Goal: Task Accomplishment & Management: Complete application form

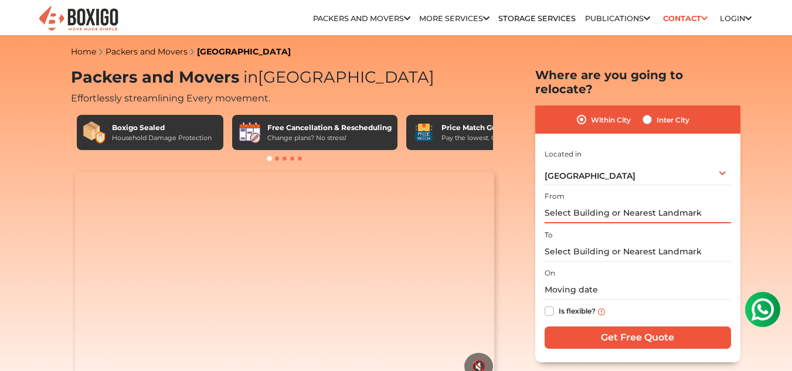
click at [703, 203] on input "text" at bounding box center [638, 213] width 186 height 21
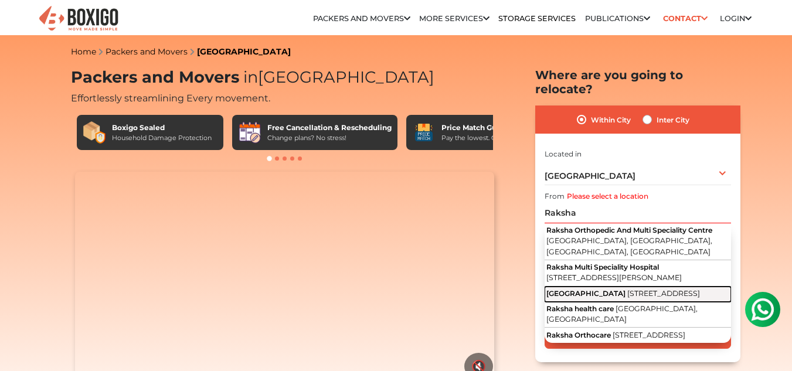
click at [666, 296] on span "[STREET_ADDRESS]" at bounding box center [663, 293] width 73 height 9
type input "[GEOGRAPHIC_DATA], [STREET_ADDRESS]"
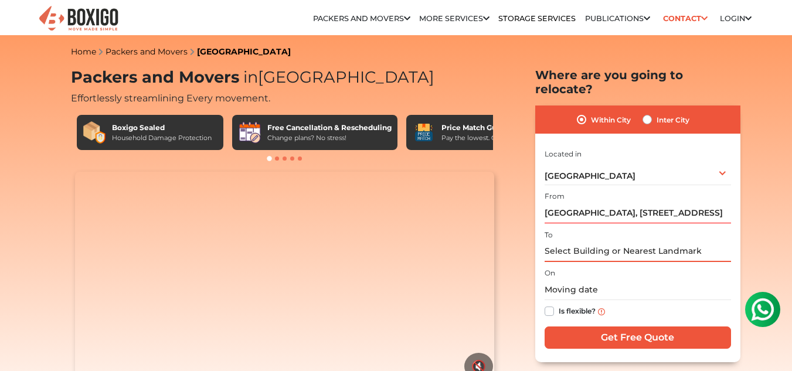
click at [705, 242] on input "text" at bounding box center [638, 252] width 186 height 21
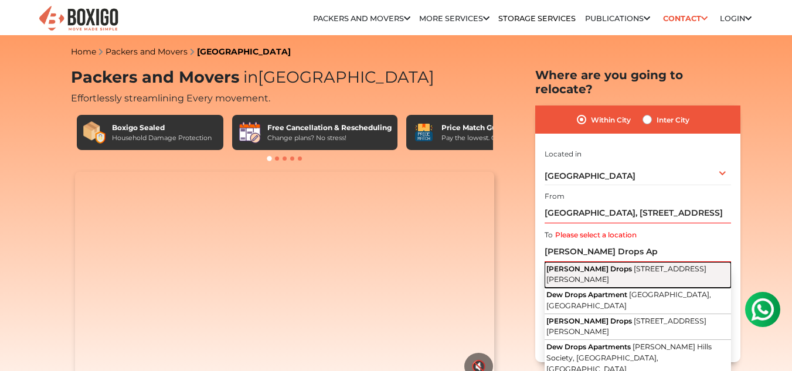
click at [640, 265] on span "[STREET_ADDRESS][PERSON_NAME]" at bounding box center [627, 274] width 160 height 20
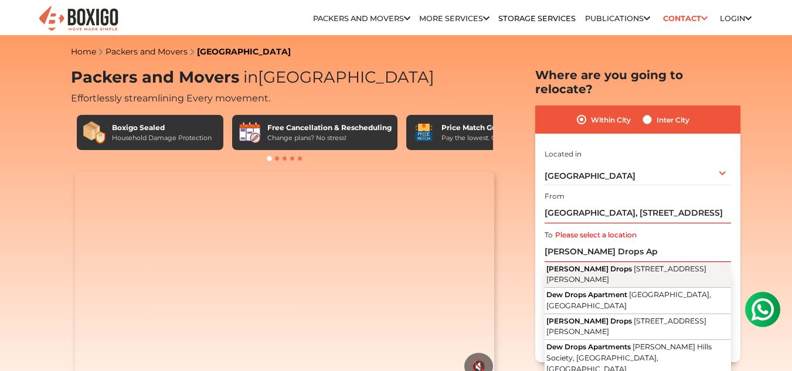
type input "[PERSON_NAME] Drops, [STREET_ADDRESS][PERSON_NAME]"
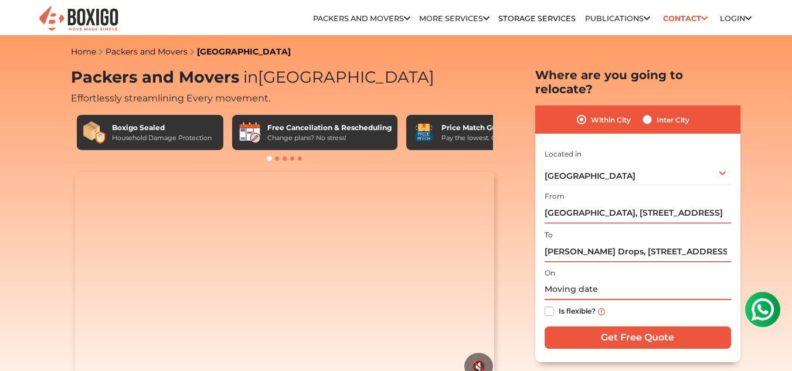
click at [613, 280] on input "text" at bounding box center [638, 290] width 186 height 21
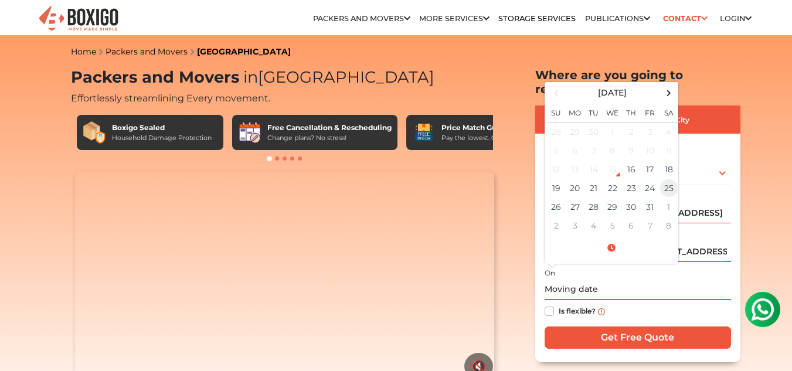
click at [669, 179] on td "25" at bounding box center [669, 188] width 19 height 19
type input "[DATE] 12:00 AM"
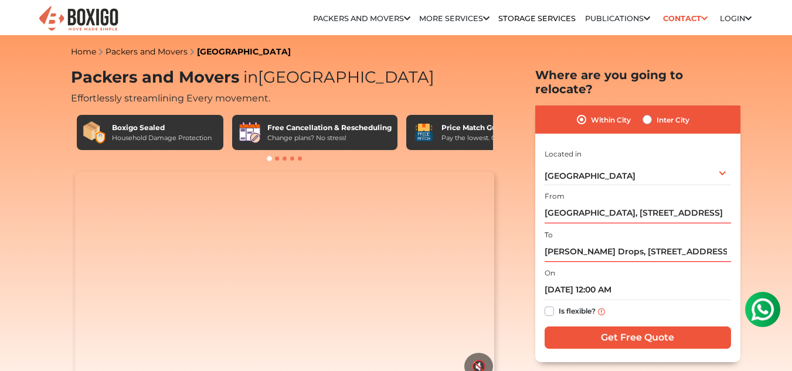
click at [559, 304] on label "Is flexible?" at bounding box center [577, 310] width 37 height 12
click at [548, 304] on input "Is flexible?" at bounding box center [549, 310] width 9 height 12
checkbox input "true"
click at [622, 327] on input "Get Free Quote" at bounding box center [638, 338] width 186 height 22
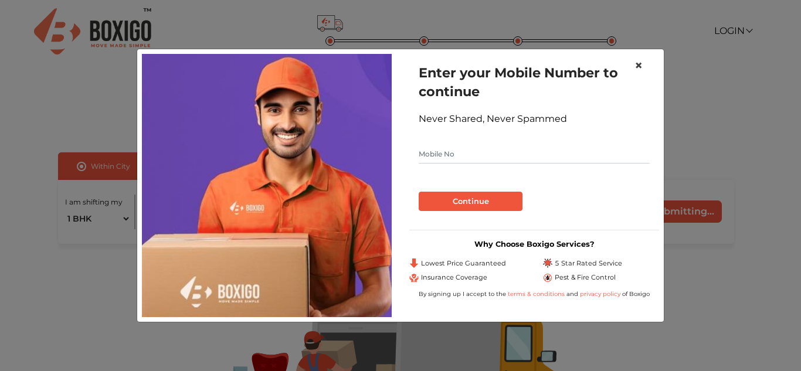
click at [638, 66] on span "×" at bounding box center [639, 65] width 8 height 17
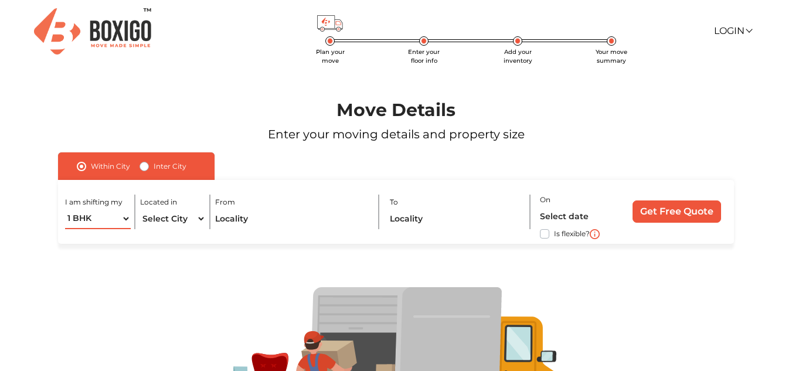
click at [125, 219] on select "1 BHK 2 BHK 3 BHK 3 + BHK FEW ITEMS" at bounding box center [98, 219] width 66 height 21
select select "2 BHK"
click at [65, 209] on select "1 BHK 2 BHK 3 BHK 3 + BHK FEW ITEMS" at bounding box center [98, 219] width 66 height 21
click at [201, 221] on select "Select City Bangalore Bengaluru Bhopal Bhubaneswar Chennai Coimbatore Cuttack D…" at bounding box center [173, 219] width 66 height 21
select select "[GEOGRAPHIC_DATA]"
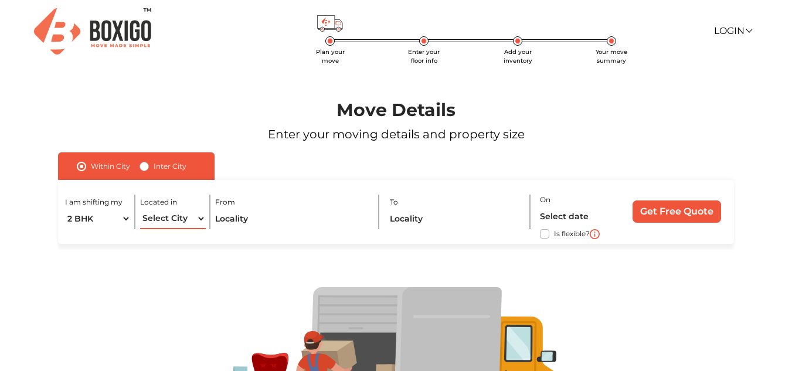
click at [140, 209] on select "Select City Bangalore Bengaluru Bhopal Bhubaneswar Chennai Coimbatore Cuttack D…" at bounding box center [173, 219] width 66 height 21
click at [320, 216] on input "text" at bounding box center [292, 219] width 155 height 21
type input "S"
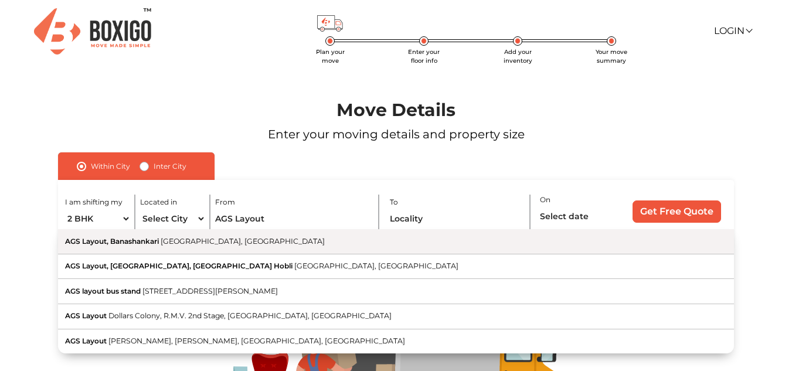
click at [215, 244] on span "Bengaluru, Karnataka" at bounding box center [243, 241] width 164 height 9
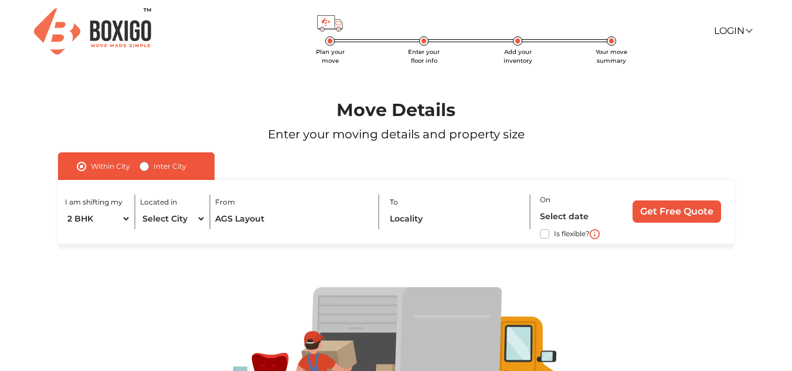
type input "AGS Layout, Banashankari, Bengaluru, Karnataka"
click at [436, 216] on input "text" at bounding box center [456, 219] width 133 height 21
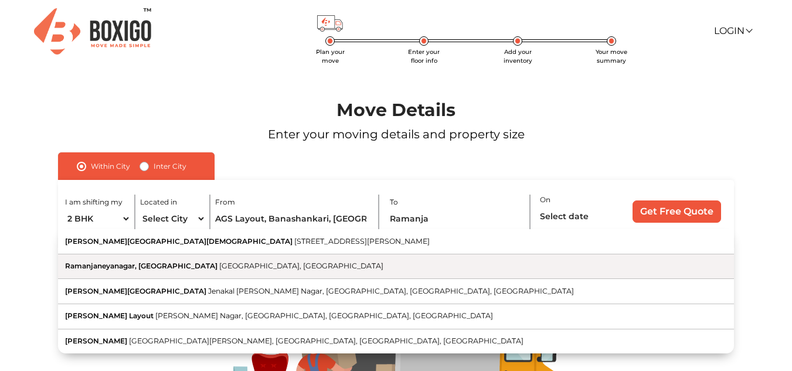
click at [257, 264] on span "Bengaluru, Karnataka" at bounding box center [301, 266] width 164 height 9
type input "Ramanjaneyanagar, Chikkalasandra, Bengaluru, Karnataka"
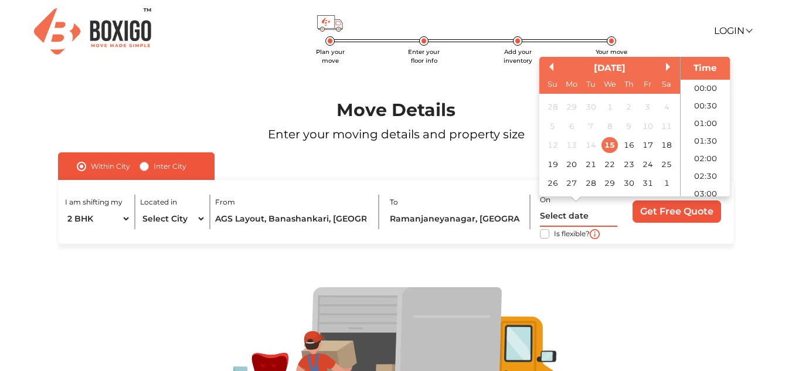
click at [567, 216] on input "text" at bounding box center [579, 216] width 78 height 21
click at [664, 161] on div "25" at bounding box center [667, 165] width 16 height 16
type input "25/10/2025 12:00 AM"
click at [554, 235] on label "Is flexible?" at bounding box center [572, 233] width 36 height 12
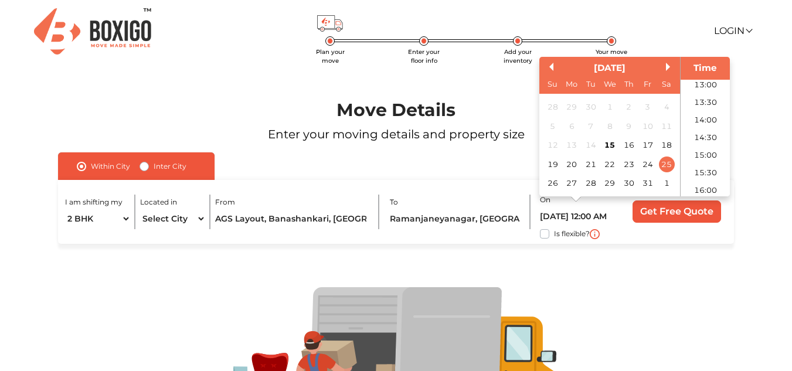
click at [67, 235] on input "Is flexible?" at bounding box center [62, 233] width 9 height 12
checkbox input "true"
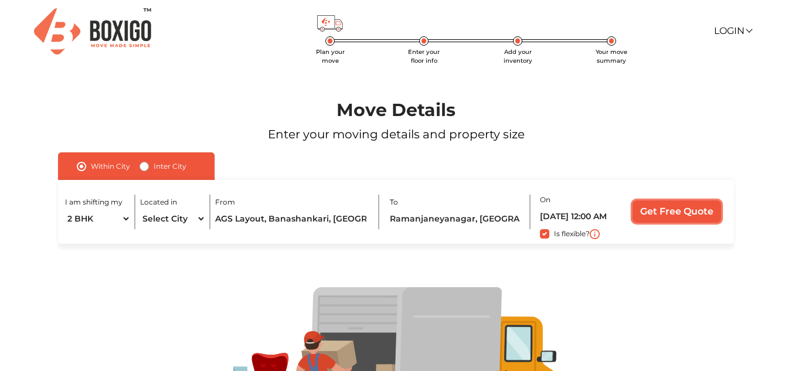
click at [683, 213] on input "Get Free Quote" at bounding box center [677, 212] width 89 height 22
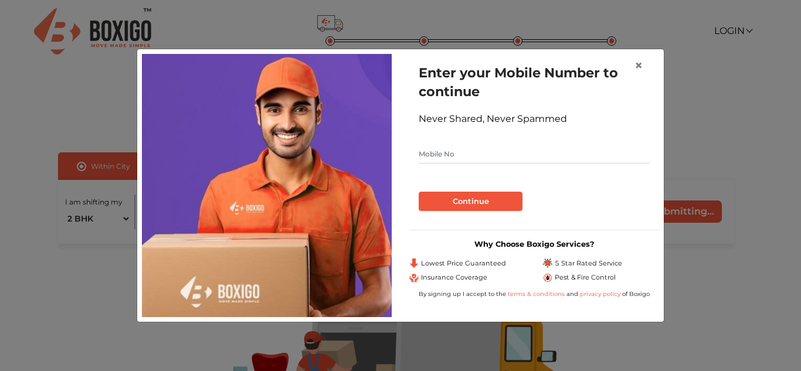
click at [500, 161] on input "text" at bounding box center [534, 154] width 231 height 19
type input "9886580562"
click at [476, 204] on button "Continue" at bounding box center [471, 202] width 104 height 20
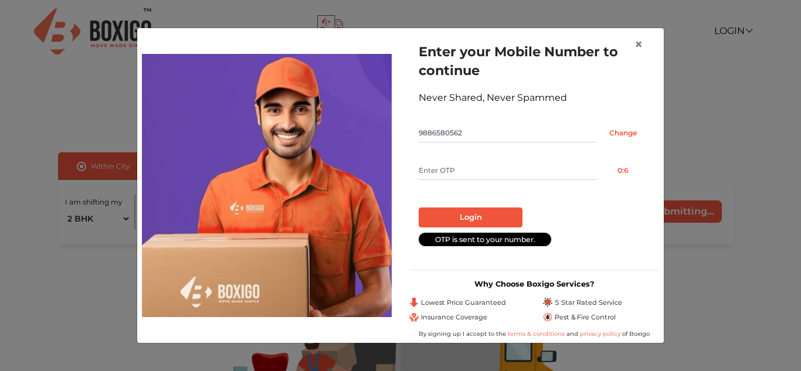
click at [491, 172] on input "text" at bounding box center [508, 170] width 178 height 19
type input "6335"
click at [480, 209] on button "Login" at bounding box center [471, 218] width 104 height 20
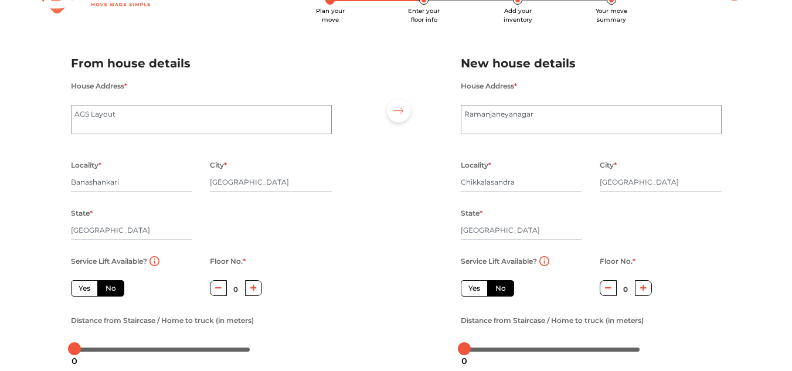
scroll to position [59, 0]
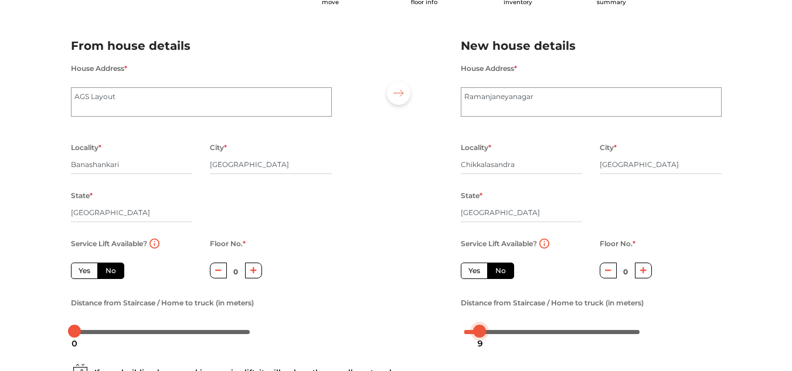
drag, startPoint x: 463, startPoint y: 333, endPoint x: 479, endPoint y: 331, distance: 15.3
click at [479, 331] on div at bounding box center [479, 331] width 13 height 13
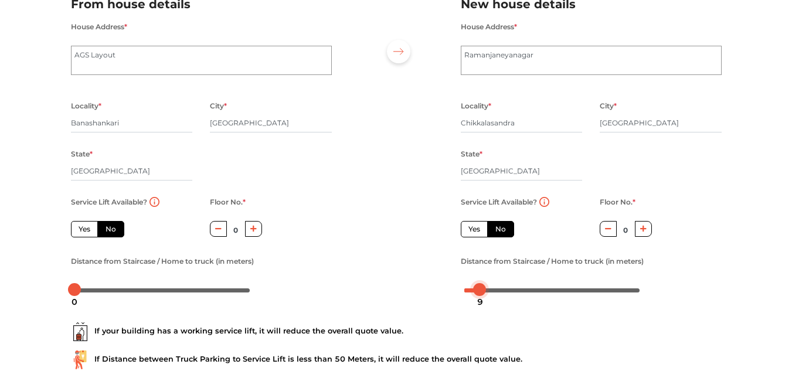
scroll to position [176, 0]
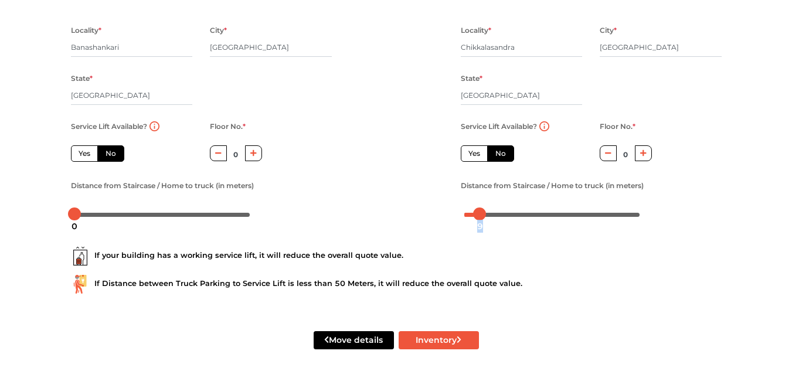
click at [479, 216] on div "9" at bounding box center [480, 226] width 15 height 20
click at [479, 218] on div "8" at bounding box center [478, 226] width 15 height 20
click at [475, 215] on div at bounding box center [474, 214] width 13 height 13
click at [473, 216] on div "6" at bounding box center [474, 226] width 15 height 20
click at [471, 213] on div at bounding box center [472, 214] width 13 height 13
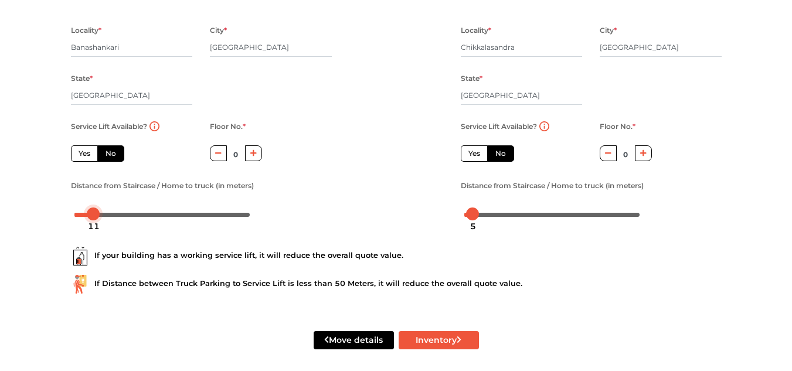
drag, startPoint x: 70, startPoint y: 215, endPoint x: 90, endPoint y: 211, distance: 20.4
click at [90, 211] on div at bounding box center [93, 214] width 13 height 13
click at [90, 210] on div at bounding box center [93, 214] width 13 height 13
click at [89, 209] on div at bounding box center [91, 214] width 13 height 13
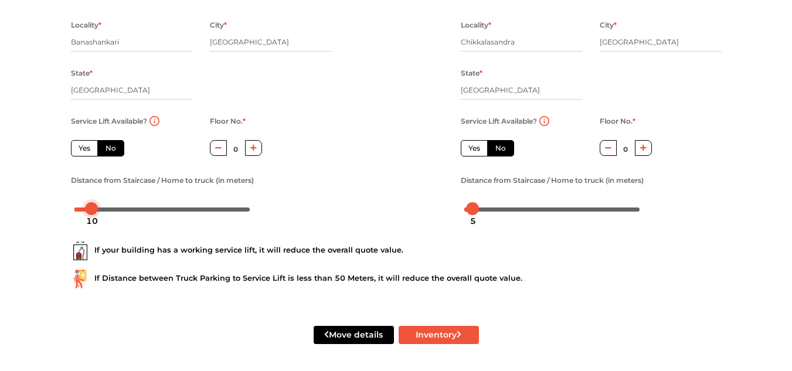
scroll to position [182, 0]
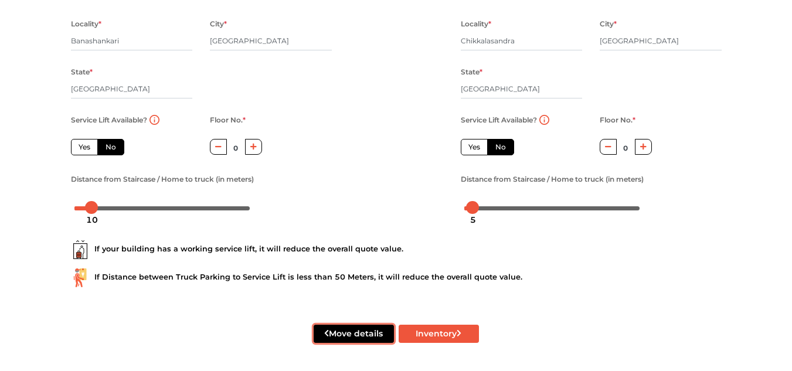
click at [360, 335] on button "Move details" at bounding box center [354, 334] width 80 height 18
radio input "true"
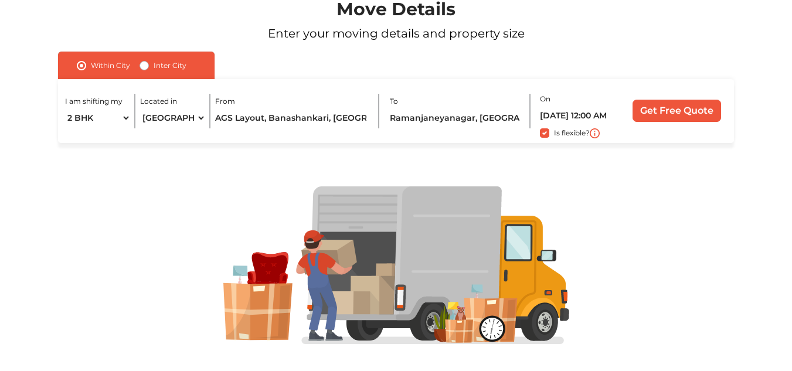
scroll to position [118, 0]
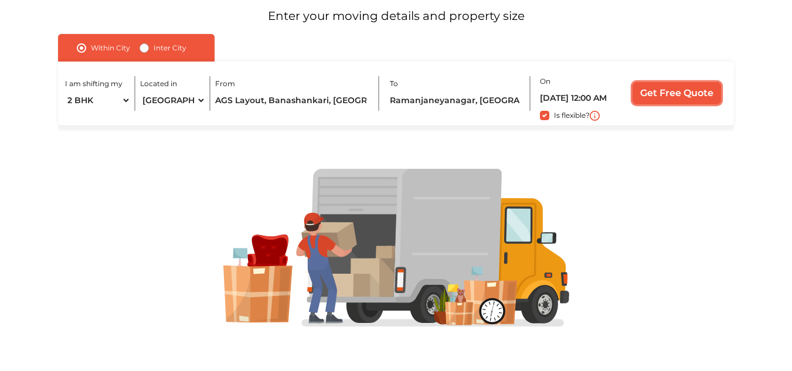
click at [658, 89] on input "Get Free Quote" at bounding box center [677, 93] width 89 height 22
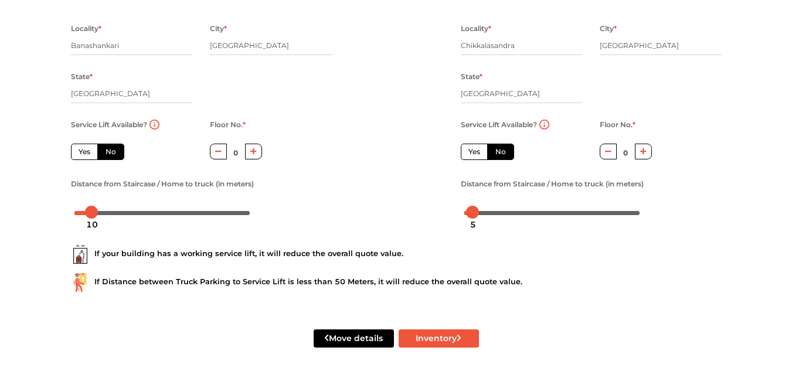
scroll to position [182, 0]
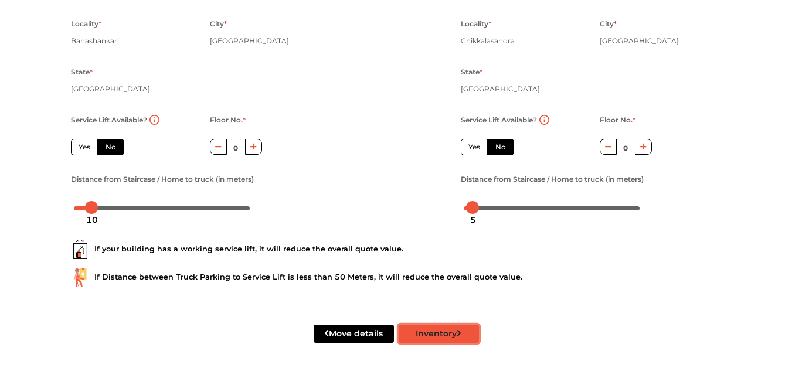
click at [441, 335] on button "Inventory" at bounding box center [439, 334] width 80 height 18
radio input "true"
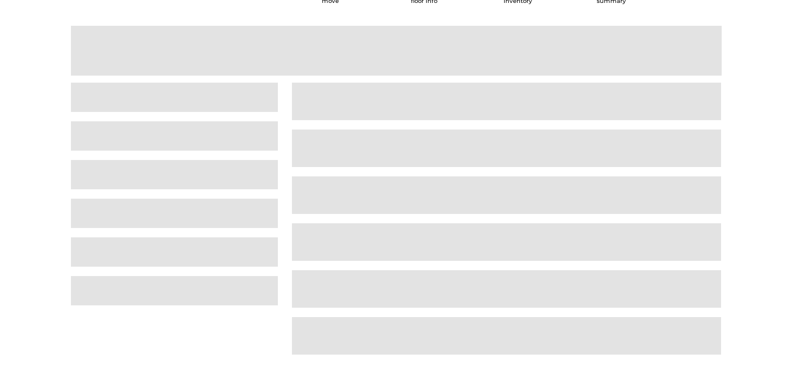
scroll to position [30, 0]
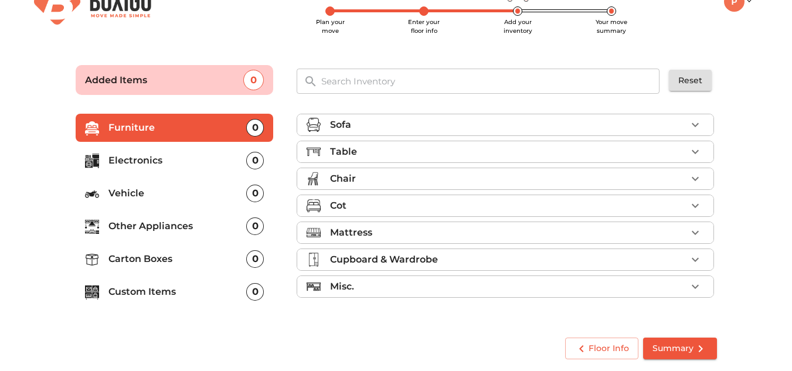
click at [697, 126] on icon "button" at bounding box center [695, 125] width 14 height 14
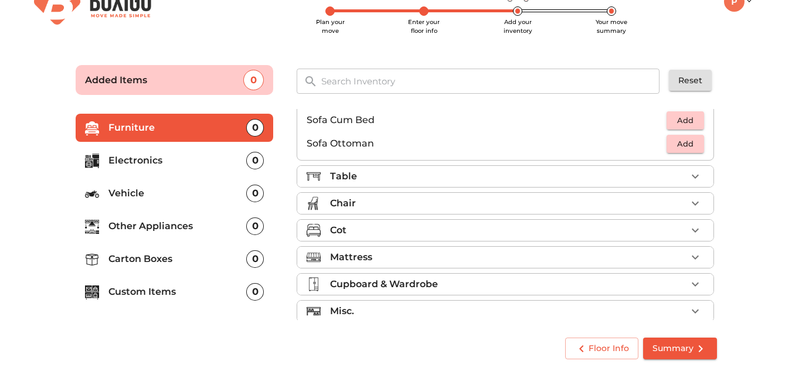
scroll to position [349, 0]
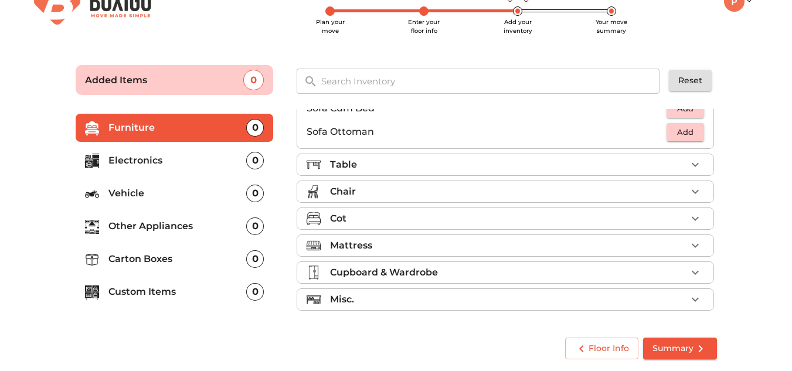
click at [752, 192] on main "Plan your move Enter your floor info Add your inventory Your move summary Added…" at bounding box center [396, 210] width 792 height 323
click at [141, 160] on p "Electronics" at bounding box center [177, 161] width 138 height 14
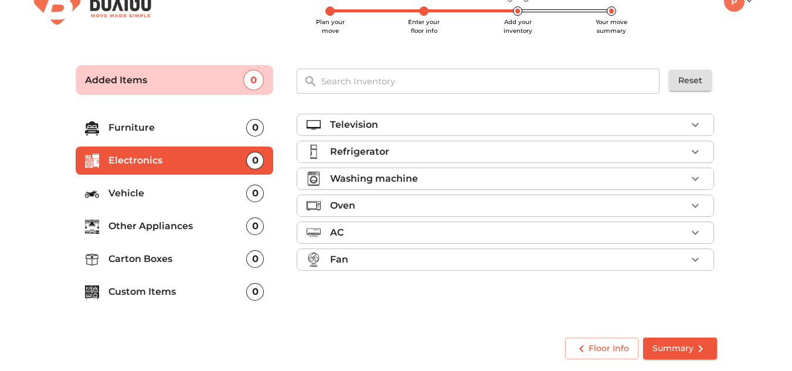
scroll to position [0, 0]
click at [124, 124] on p "Furniture" at bounding box center [177, 128] width 138 height 14
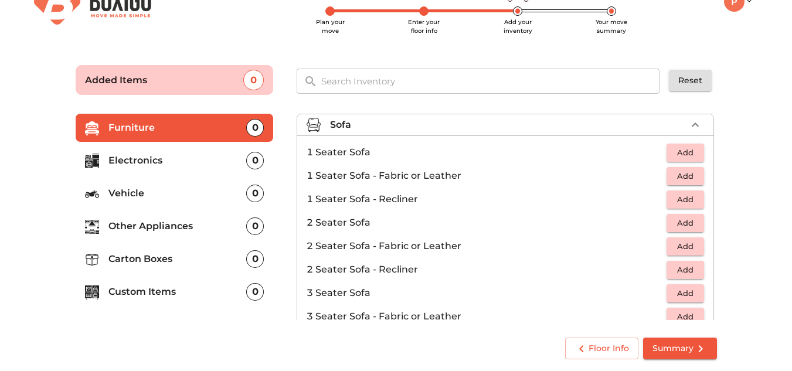
click at [158, 160] on p "Electronics" at bounding box center [177, 161] width 138 height 14
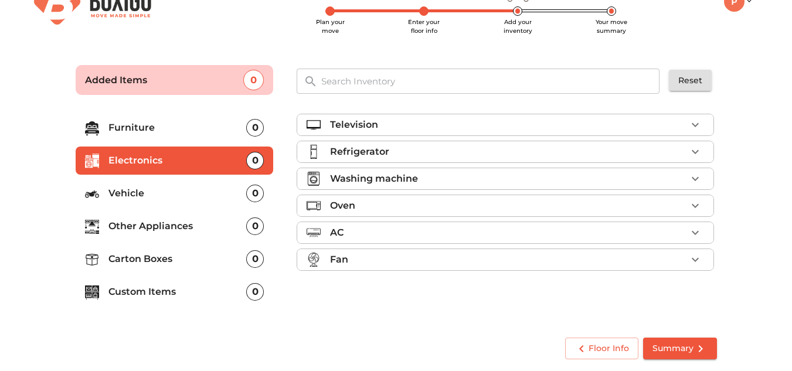
click at [164, 129] on p "Furniture" at bounding box center [177, 128] width 138 height 14
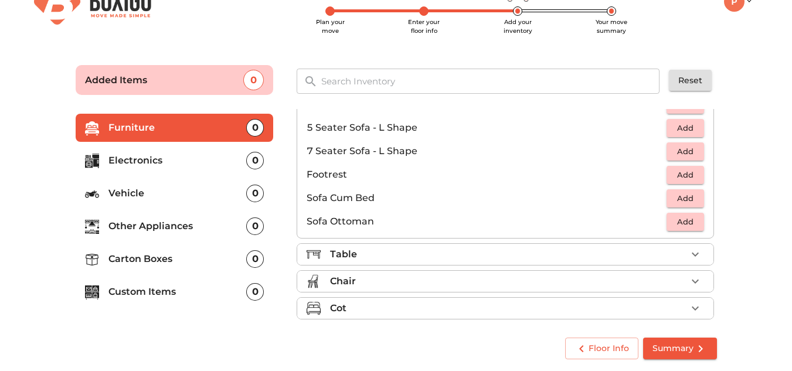
scroll to position [293, 0]
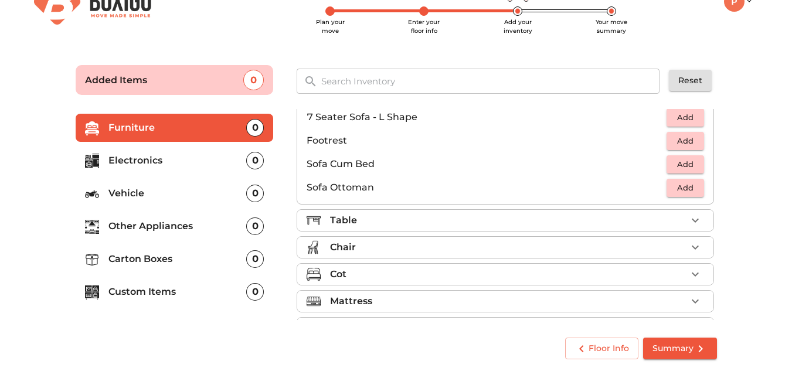
click at [333, 218] on p "Table" at bounding box center [343, 220] width 27 height 14
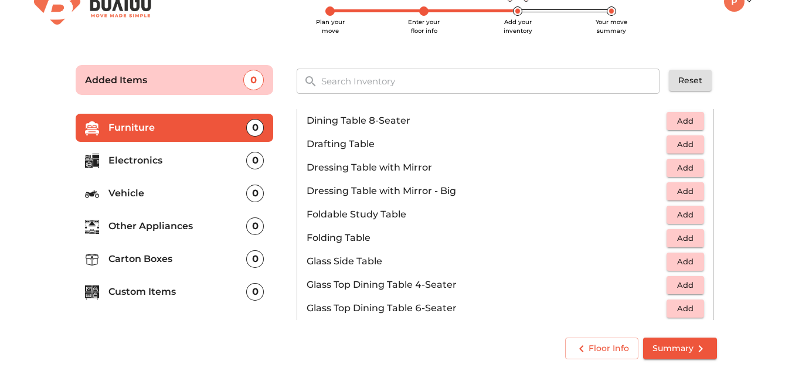
click at [694, 236] on button "Add" at bounding box center [686, 238] width 38 height 18
click at [688, 236] on icon "button" at bounding box center [695, 238] width 14 height 14
click at [569, 278] on p "Glass Top Dining Table 4-Seater" at bounding box center [487, 285] width 360 height 14
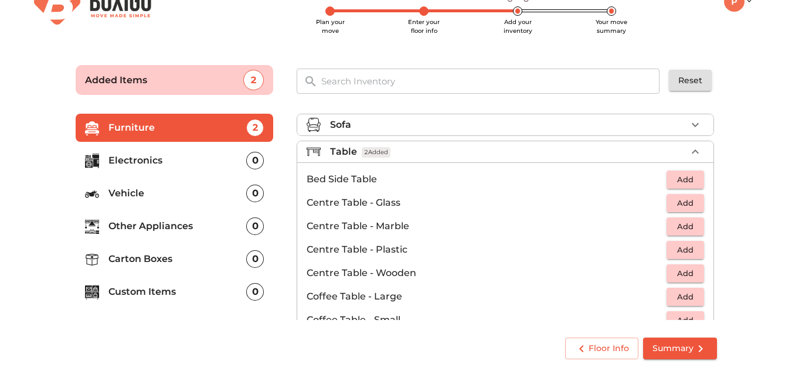
scroll to position [59, 0]
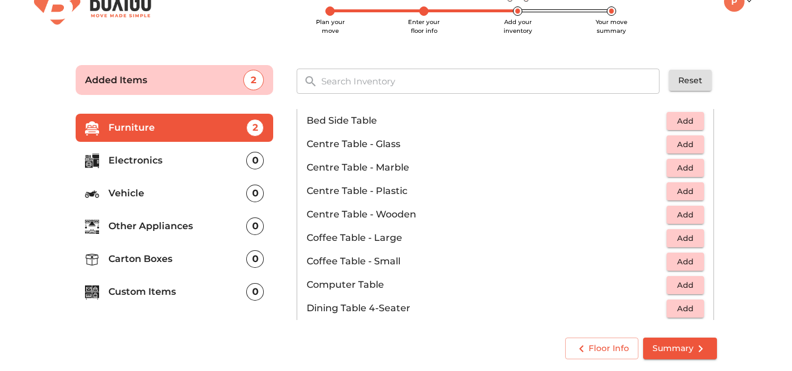
click at [686, 284] on span "Add" at bounding box center [686, 285] width 26 height 13
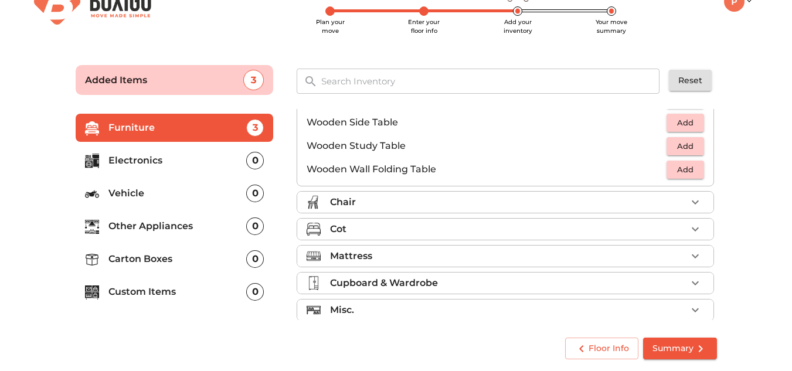
scroll to position [818, 0]
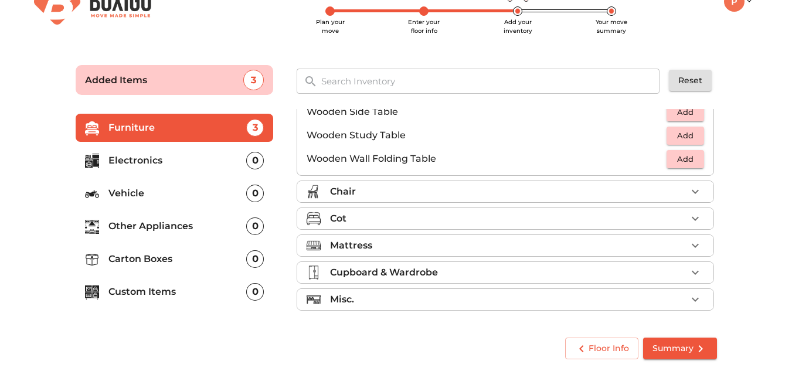
click at [690, 192] on icon "button" at bounding box center [695, 192] width 14 height 14
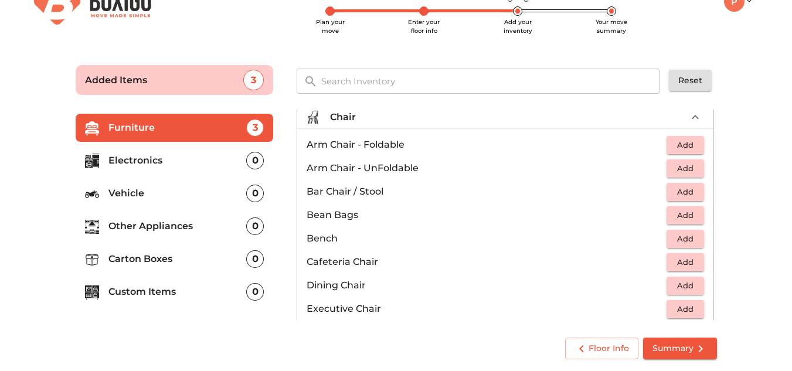
scroll to position [55, 0]
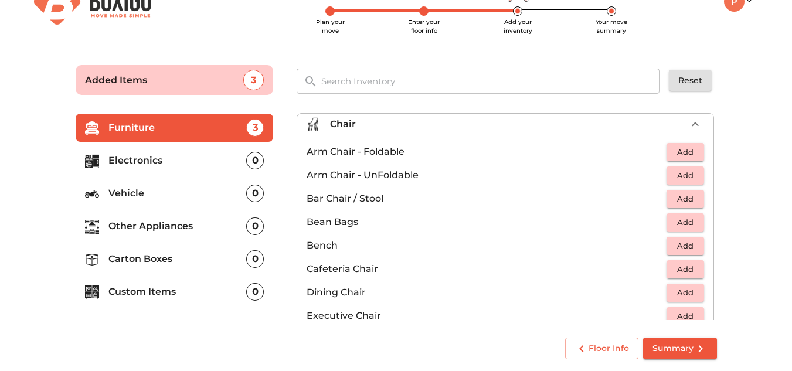
click at [683, 177] on span "Add" at bounding box center [686, 175] width 26 height 13
click at [691, 174] on icon "button" at bounding box center [695, 175] width 14 height 14
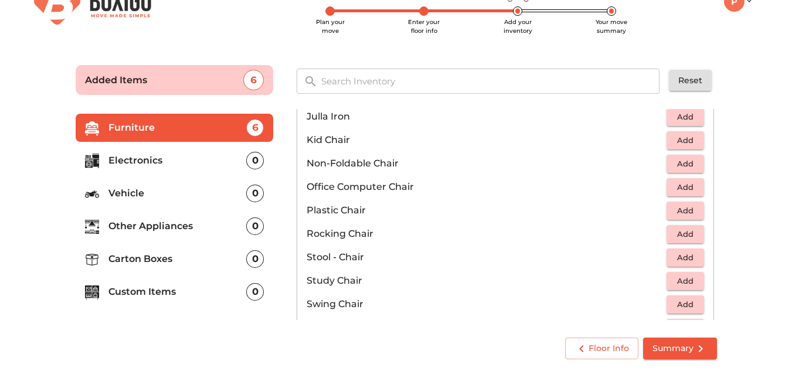
scroll to position [406, 0]
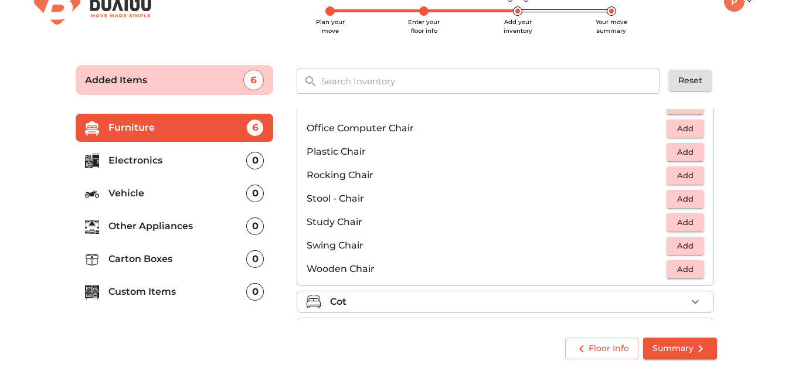
click at [688, 300] on icon "button" at bounding box center [695, 302] width 14 height 14
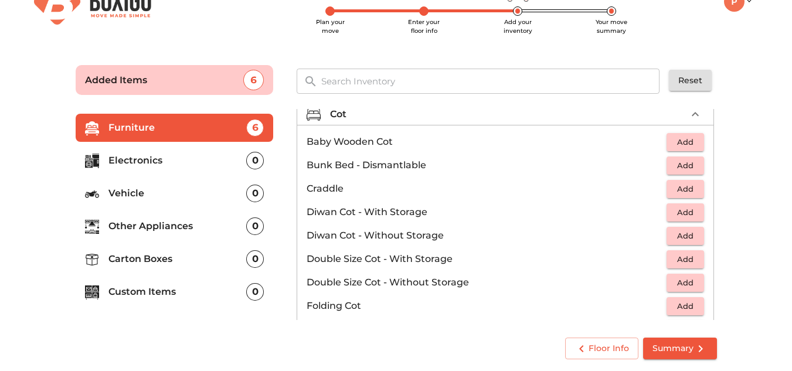
scroll to position [117, 0]
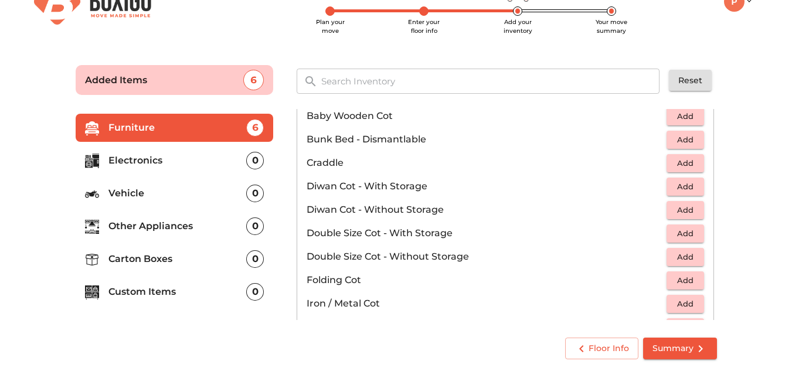
click at [679, 257] on span "Add" at bounding box center [686, 256] width 26 height 13
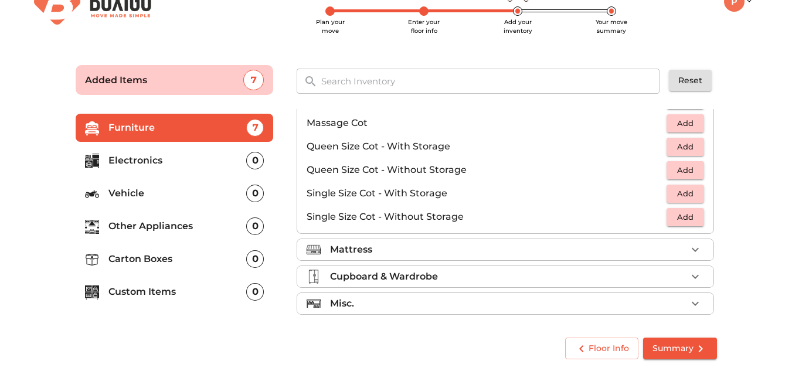
scroll to position [372, 0]
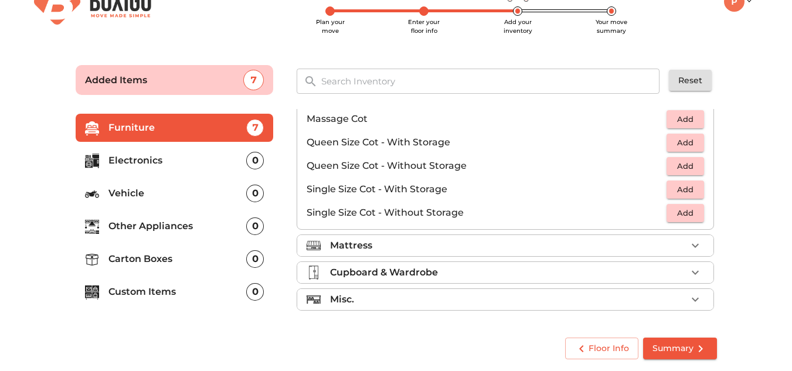
click at [335, 240] on p "Mattress" at bounding box center [351, 246] width 42 height 14
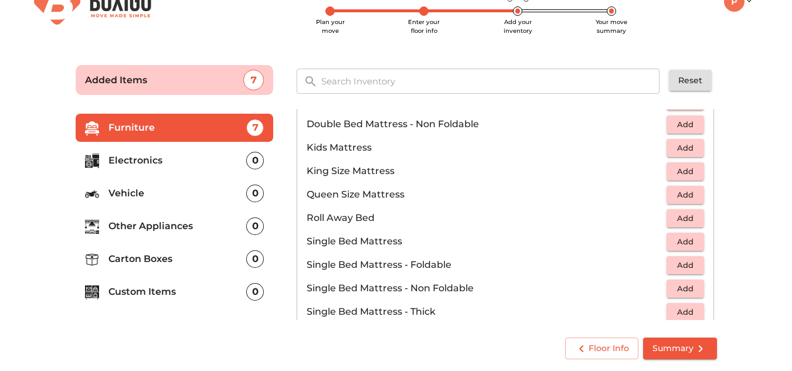
scroll to position [134, 0]
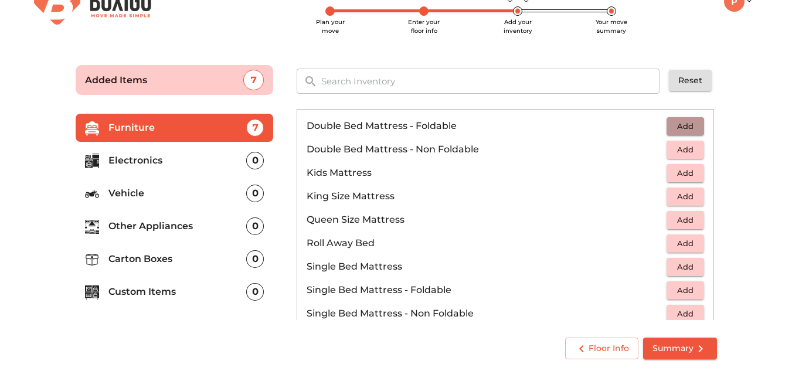
click at [674, 130] on span "Add" at bounding box center [686, 126] width 26 height 13
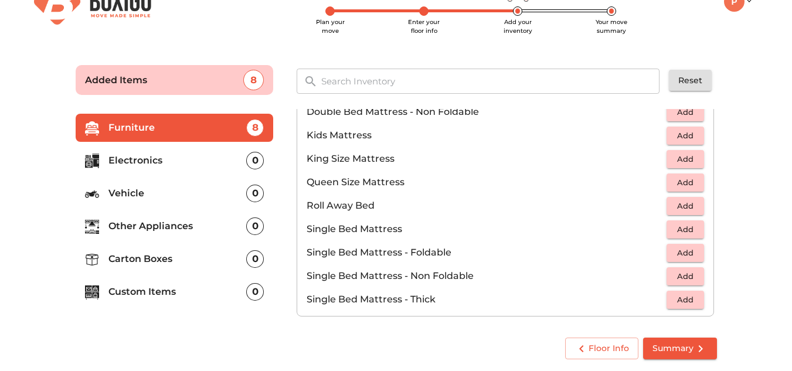
scroll to position [173, 0]
click at [686, 251] on span "Add" at bounding box center [686, 251] width 26 height 13
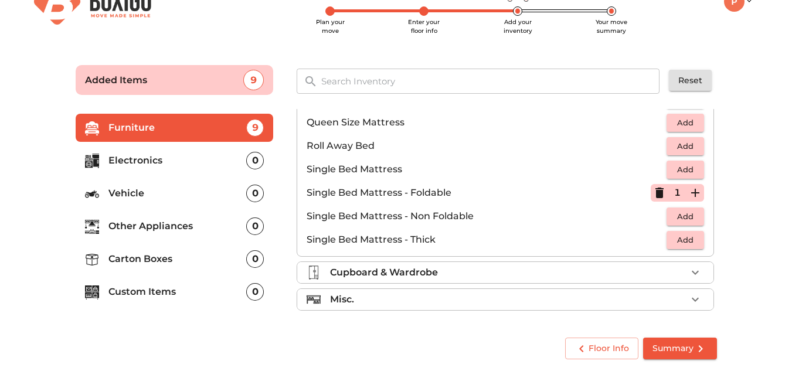
click at [413, 267] on p "Cupboard & Wardrobe" at bounding box center [384, 273] width 108 height 14
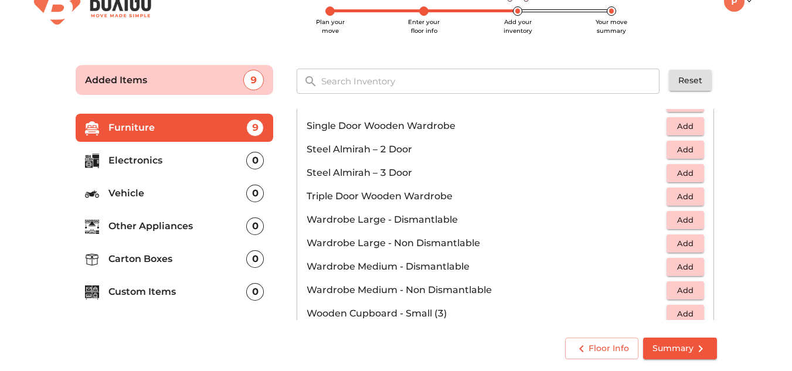
scroll to position [396, 0]
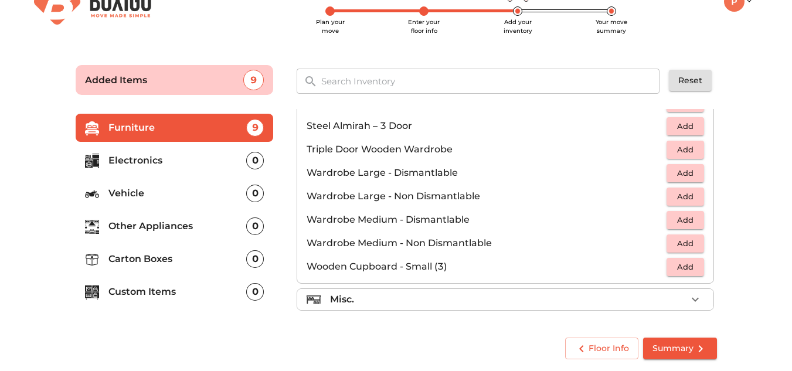
click at [684, 270] on span "Add" at bounding box center [686, 266] width 26 height 13
click at [558, 273] on p "Wooden Cupboard - Small (3)" at bounding box center [479, 267] width 344 height 14
click at [656, 268] on icon "button" at bounding box center [660, 267] width 8 height 11
click at [688, 297] on icon "button" at bounding box center [695, 300] width 14 height 14
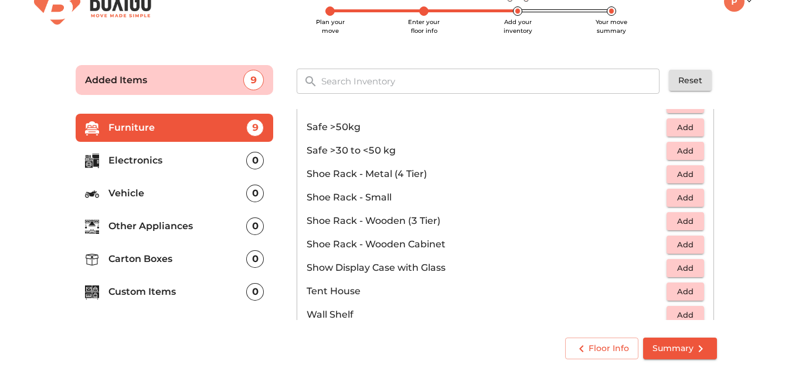
scroll to position [630, 0]
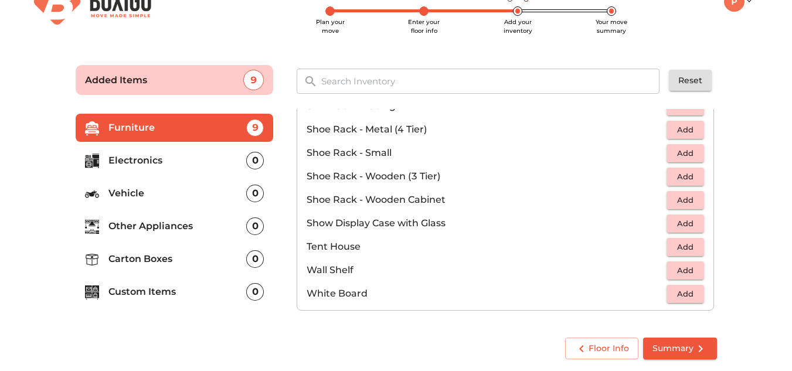
click at [131, 166] on p "Electronics" at bounding box center [177, 161] width 138 height 14
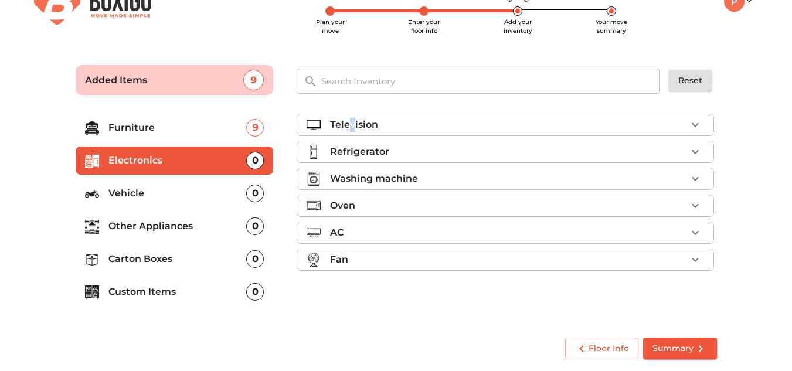
click at [355, 124] on p "Television" at bounding box center [354, 125] width 48 height 14
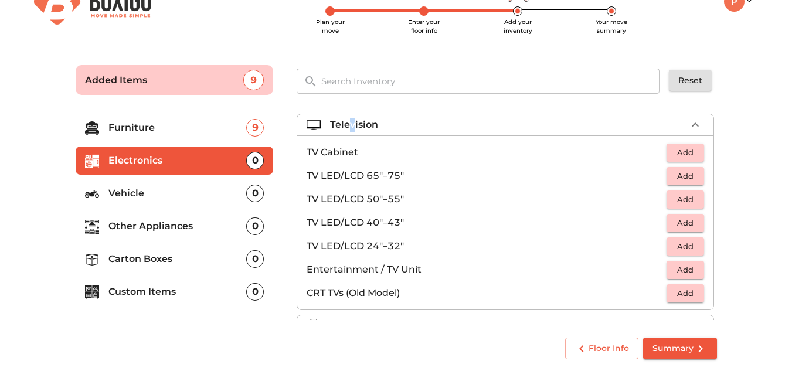
click at [694, 229] on button "Add" at bounding box center [686, 223] width 38 height 18
click at [134, 161] on p "Electronics" at bounding box center [177, 161] width 138 height 14
click at [673, 351] on span "Summary" at bounding box center [680, 348] width 55 height 15
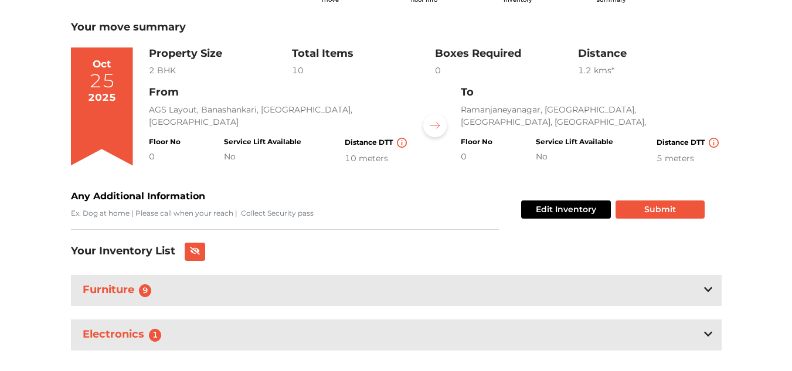
scroll to position [82, 0]
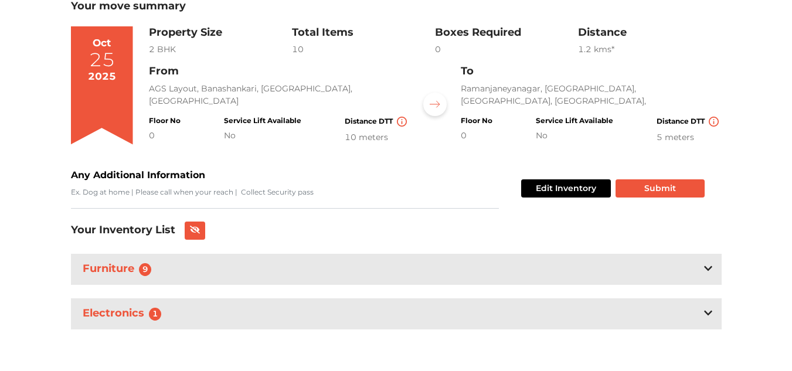
click at [119, 316] on h3 "Electronics 1" at bounding box center [124, 314] width 89 height 18
click at [710, 311] on icon at bounding box center [708, 312] width 8 height 9
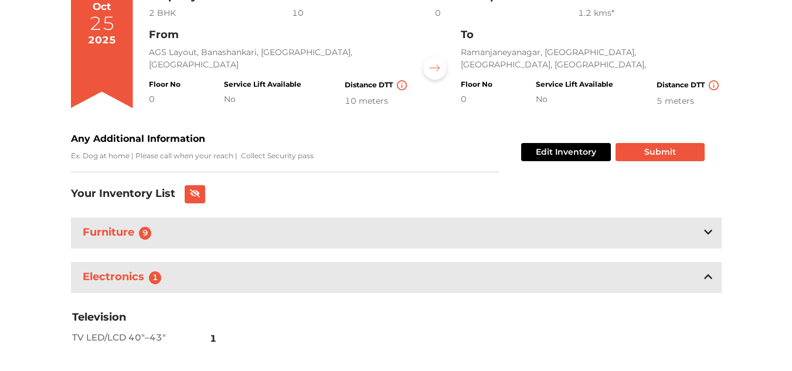
scroll to position [153, 0]
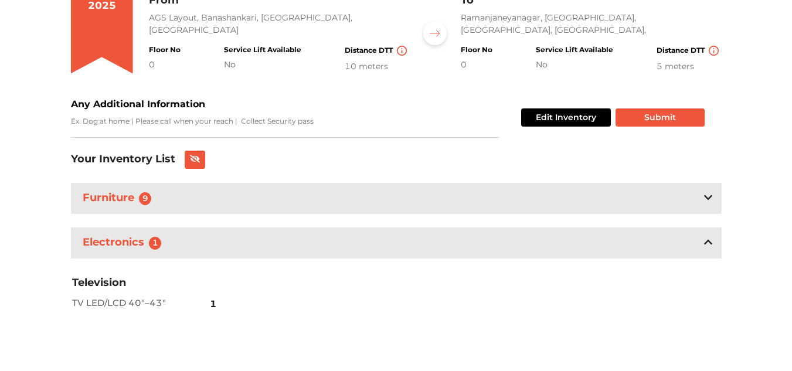
click at [708, 242] on icon at bounding box center [708, 242] width 8 height 5
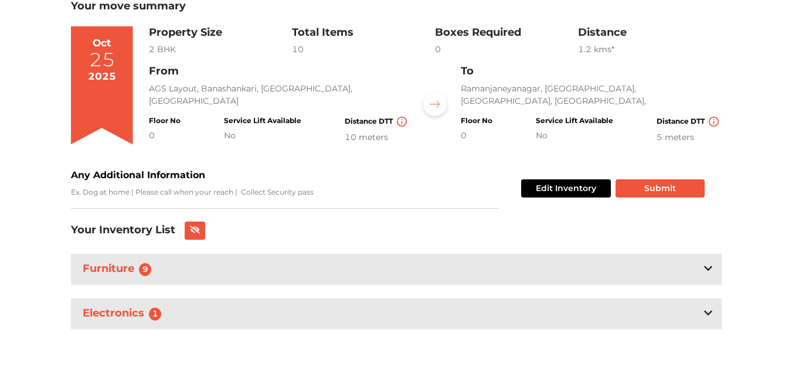
scroll to position [82, 0]
click at [587, 191] on button "Edit Inventory" at bounding box center [566, 188] width 90 height 18
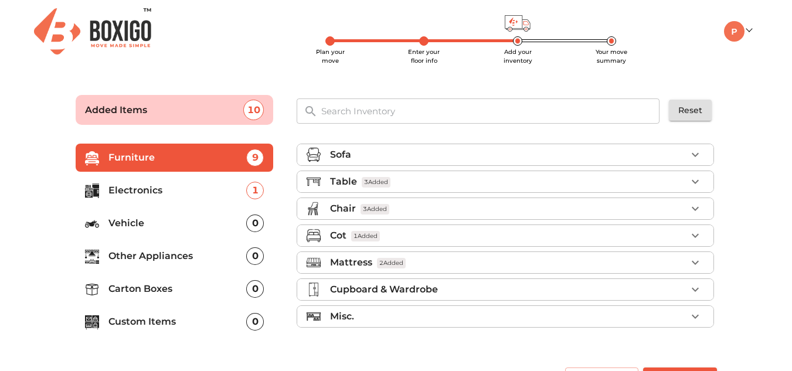
click at [140, 185] on p "Electronics" at bounding box center [177, 191] width 138 height 14
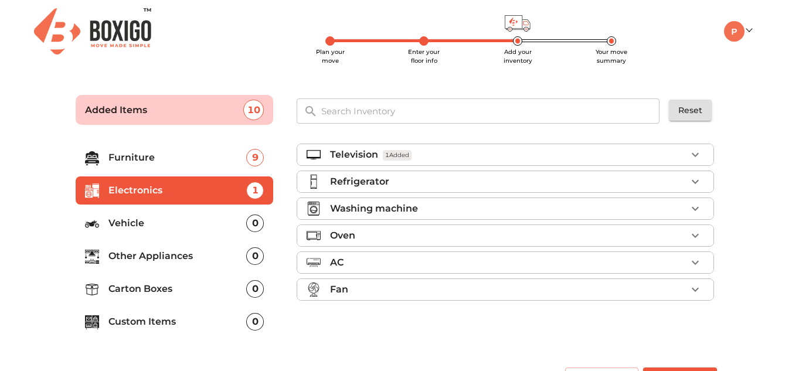
click at [369, 181] on p "Refrigerator" at bounding box center [359, 182] width 59 height 14
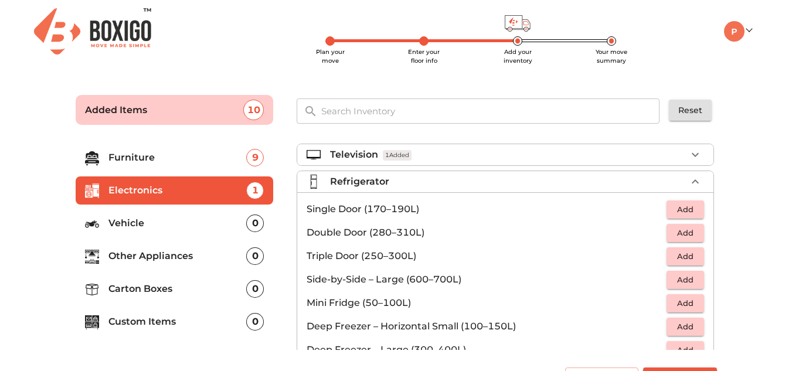
click at [684, 239] on span "Add" at bounding box center [686, 232] width 26 height 13
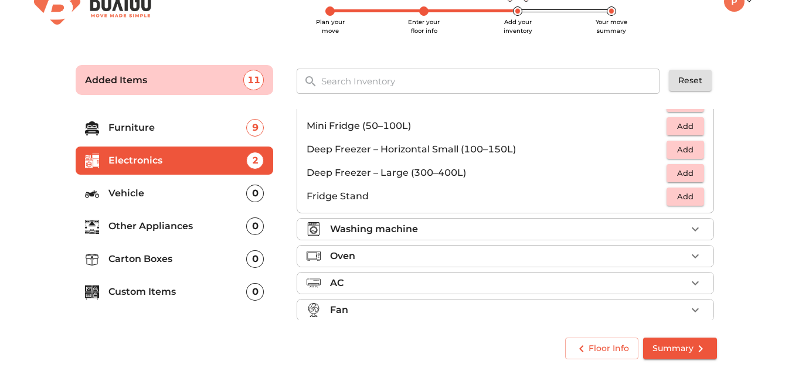
scroll to position [158, 0]
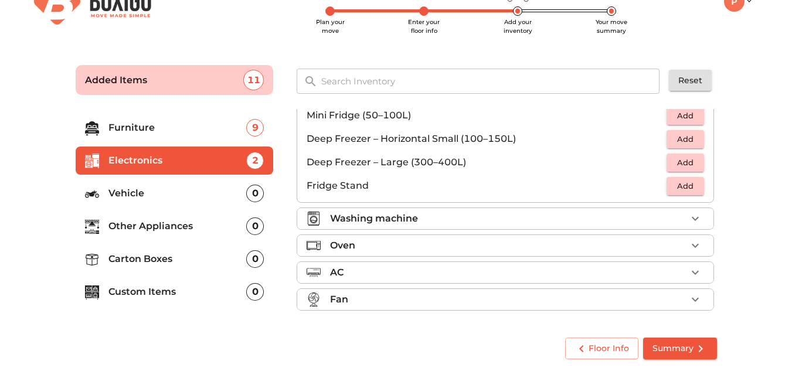
click at [365, 217] on p "Washing machine" at bounding box center [374, 219] width 88 height 14
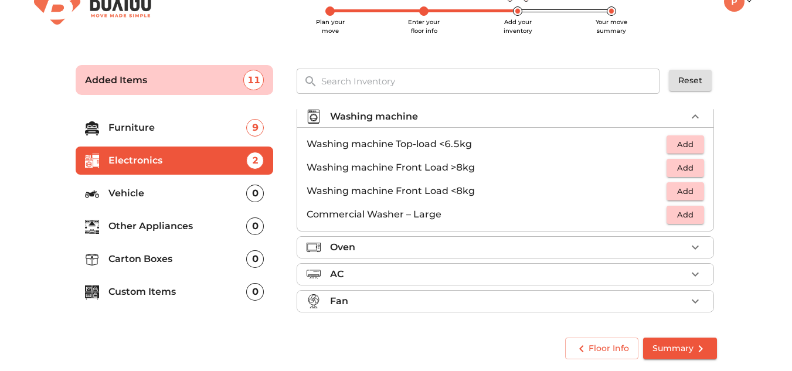
scroll to position [64, 0]
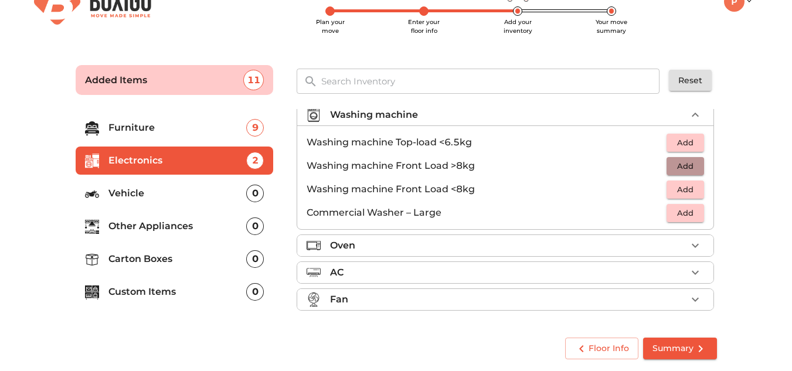
click at [677, 168] on span "Add" at bounding box center [686, 166] width 26 height 13
click at [690, 300] on icon "button" at bounding box center [695, 300] width 14 height 14
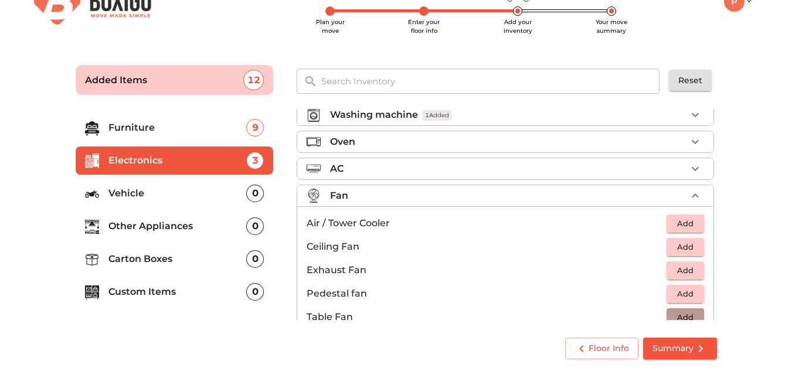
click at [674, 315] on span "Add" at bounding box center [686, 317] width 26 height 13
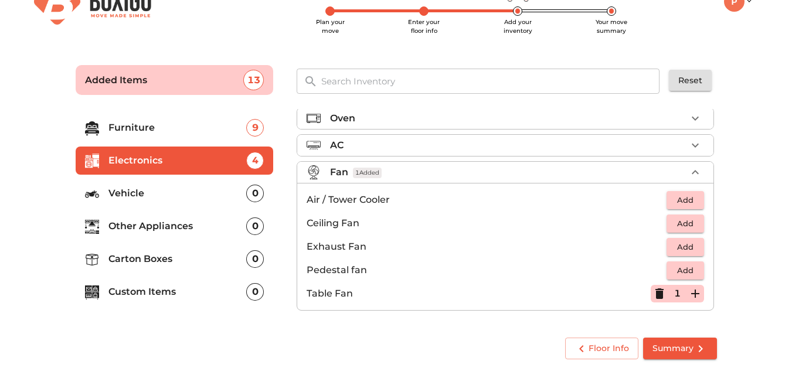
click at [128, 192] on p "Vehicle" at bounding box center [177, 193] width 138 height 14
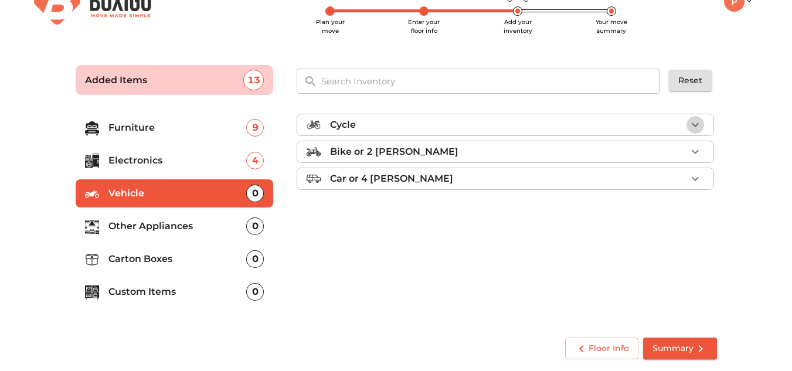
click at [698, 124] on icon "button" at bounding box center [695, 125] width 7 height 4
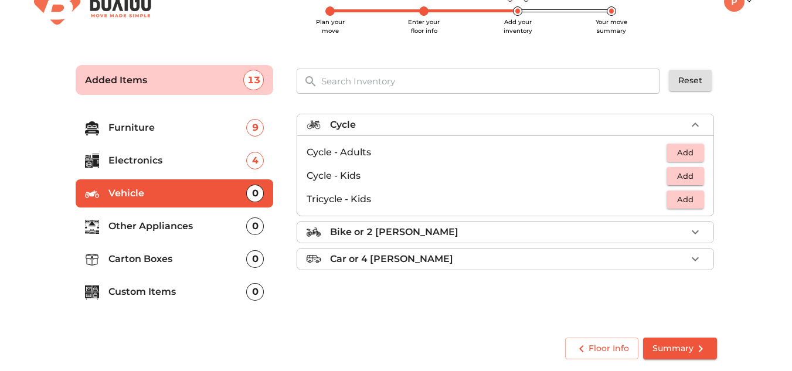
click at [680, 178] on span "Add" at bounding box center [686, 175] width 26 height 13
click at [156, 226] on p "Other Appliances" at bounding box center [177, 226] width 138 height 14
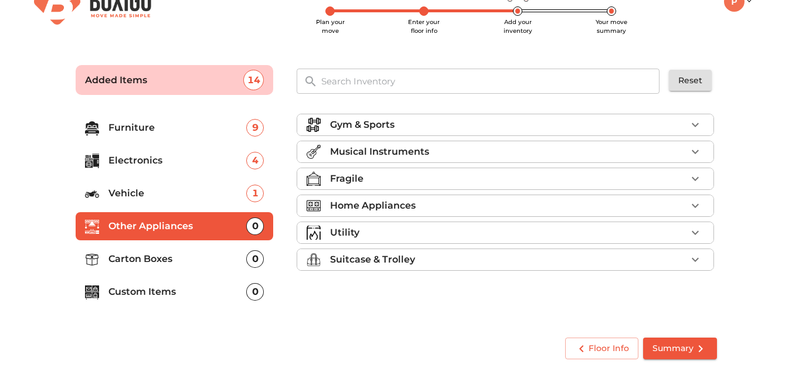
click at [143, 257] on p "Carton Boxes" at bounding box center [177, 259] width 138 height 14
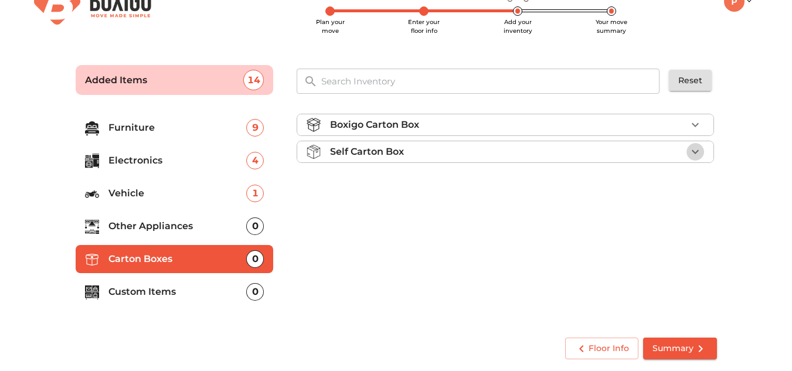
click at [697, 150] on icon "button" at bounding box center [695, 152] width 14 height 14
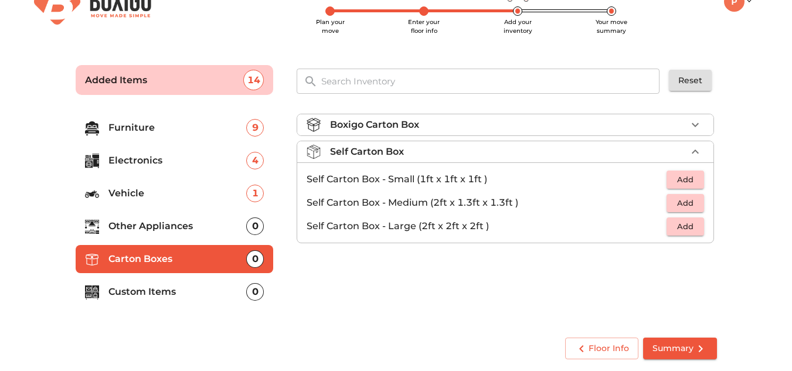
click at [681, 179] on span "Add" at bounding box center [686, 179] width 26 height 13
click at [696, 181] on icon "button" at bounding box center [695, 179] width 8 height 8
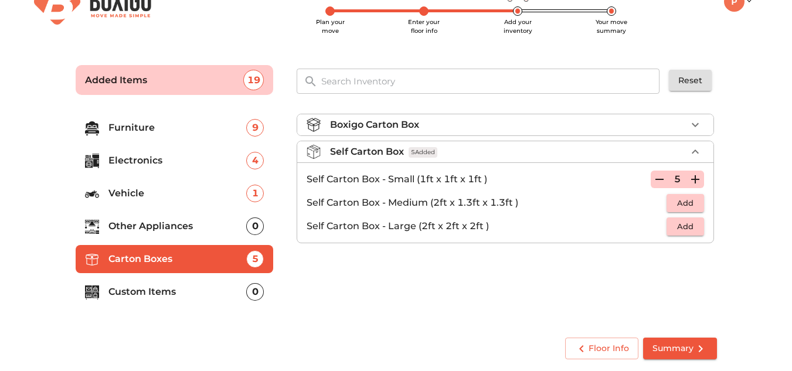
click at [696, 181] on icon "button" at bounding box center [695, 179] width 8 height 8
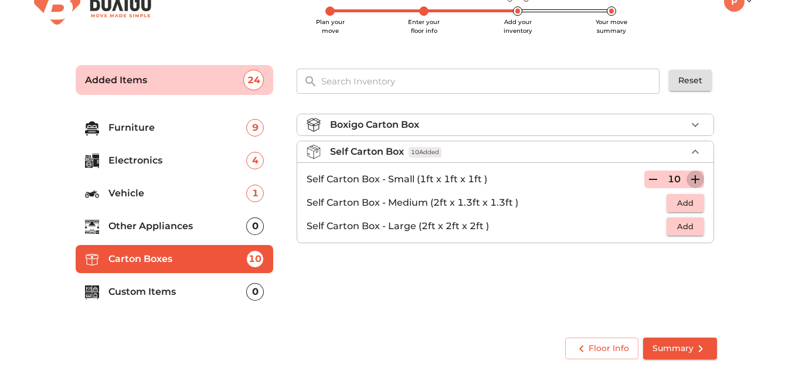
click at [696, 181] on icon "button" at bounding box center [695, 179] width 8 height 8
click at [652, 180] on icon "button" at bounding box center [653, 179] width 8 height 1
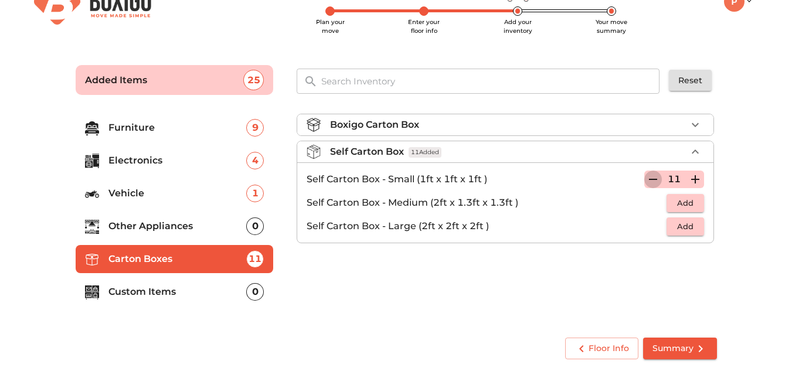
click at [652, 180] on icon "button" at bounding box center [653, 179] width 8 height 1
click at [660, 178] on icon "button" at bounding box center [660, 179] width 14 height 14
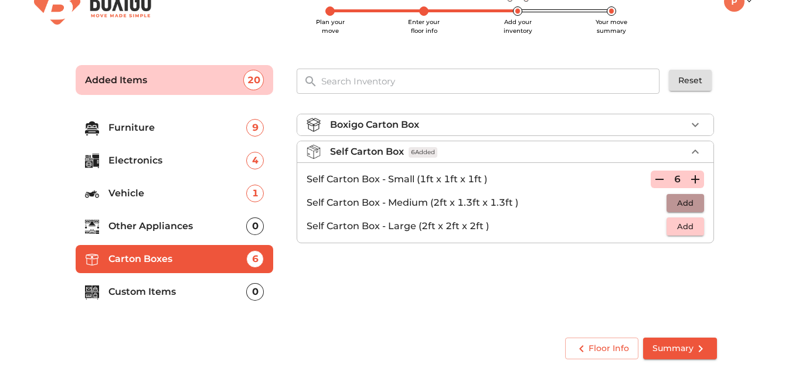
click at [683, 202] on span "Add" at bounding box center [686, 202] width 26 height 13
click at [698, 205] on icon "button" at bounding box center [695, 203] width 14 height 14
click at [696, 205] on icon "button" at bounding box center [695, 203] width 8 height 8
click at [697, 181] on icon "button" at bounding box center [695, 179] width 14 height 14
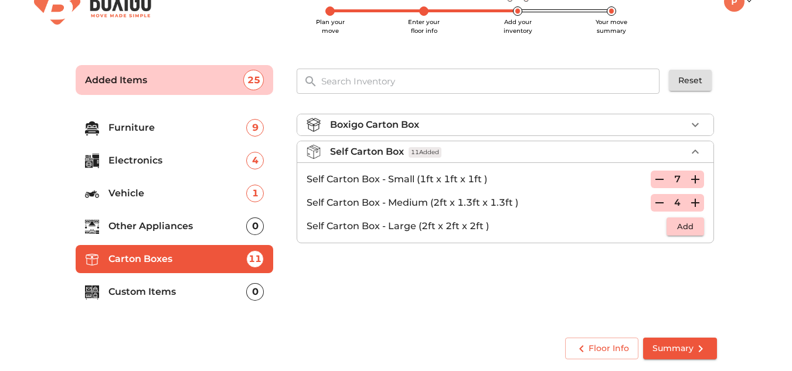
click at [697, 181] on icon "button" at bounding box center [695, 179] width 14 height 14
click at [145, 293] on p "Custom Items" at bounding box center [177, 292] width 138 height 14
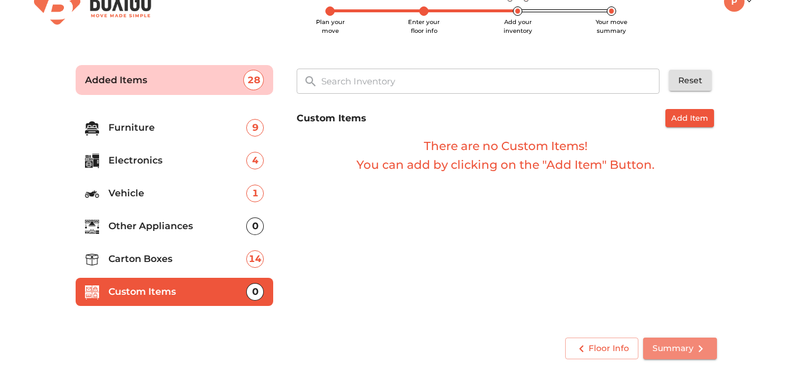
click at [659, 351] on span "Summary" at bounding box center [680, 348] width 55 height 15
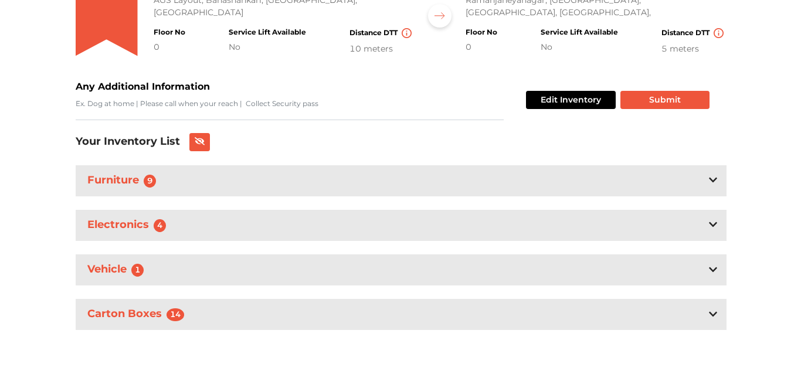
scroll to position [171, 0]
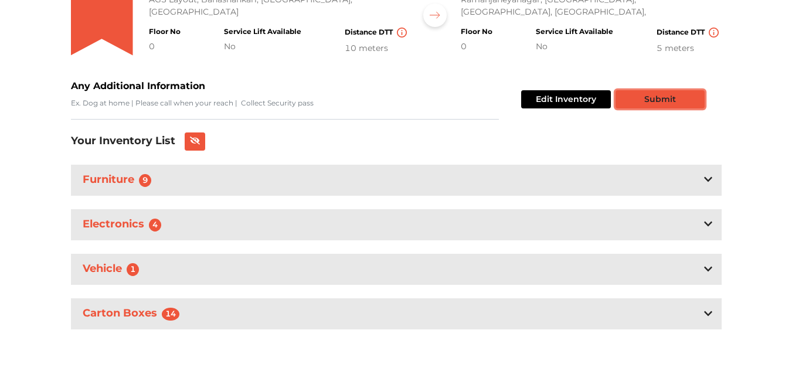
click at [652, 106] on button "Submit" at bounding box center [660, 99] width 89 height 18
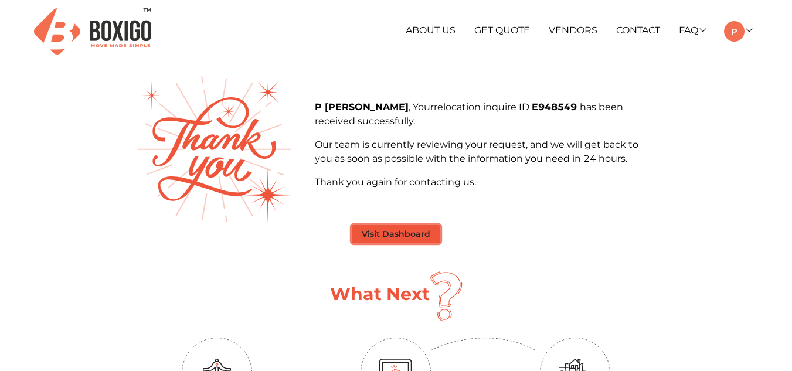
click at [412, 233] on button "Visit Dashboard" at bounding box center [396, 234] width 89 height 18
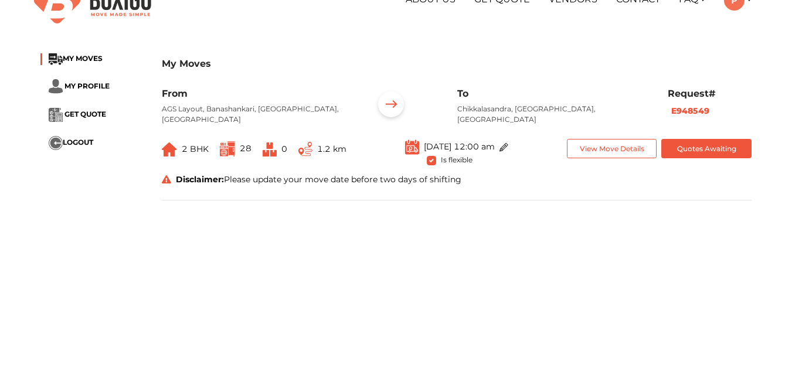
scroll to position [59, 0]
